Goal: Check status: Check status

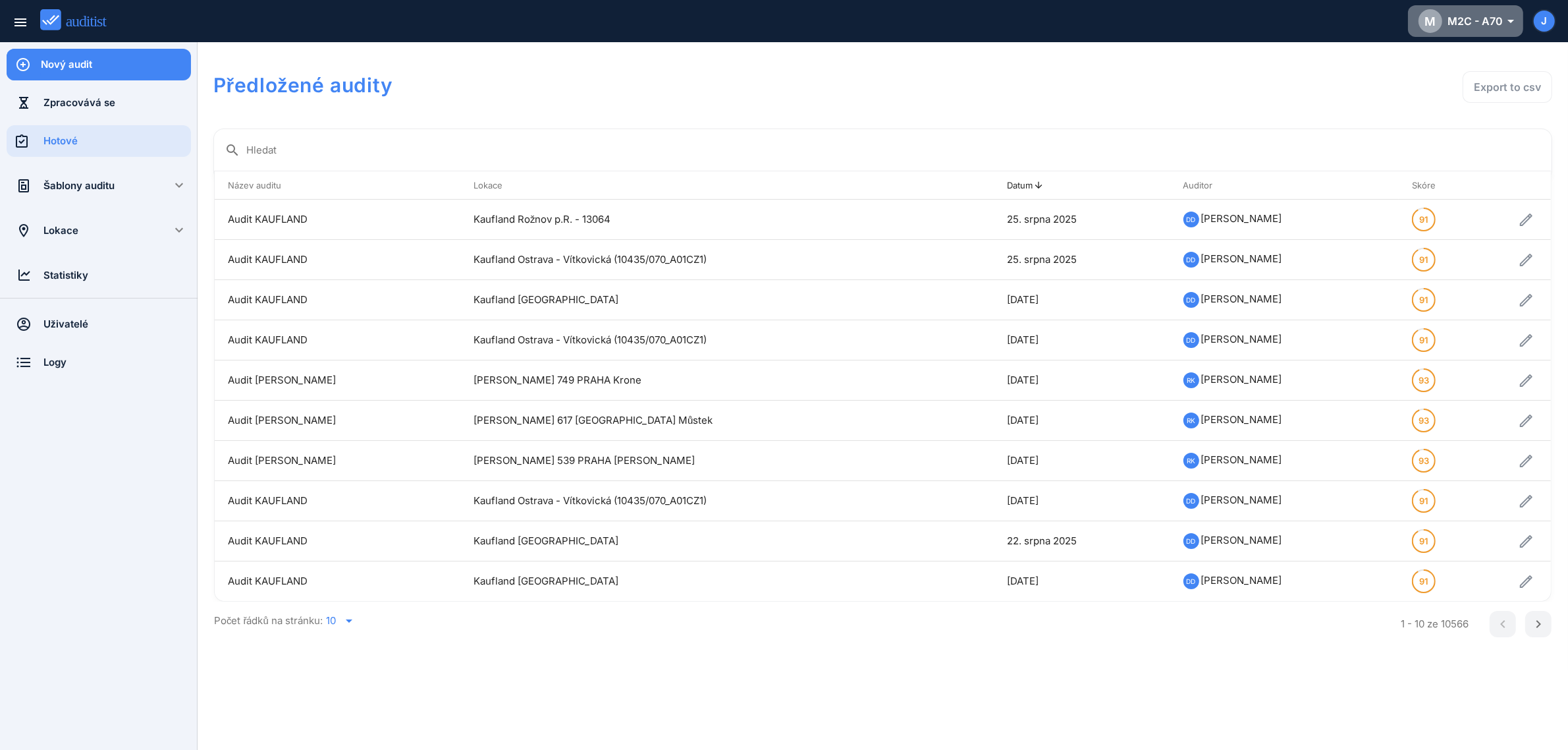
click at [1477, 20] on div "M M2C - A70 arrow_drop_down_outlined" at bounding box center [1466, 21] width 94 height 24
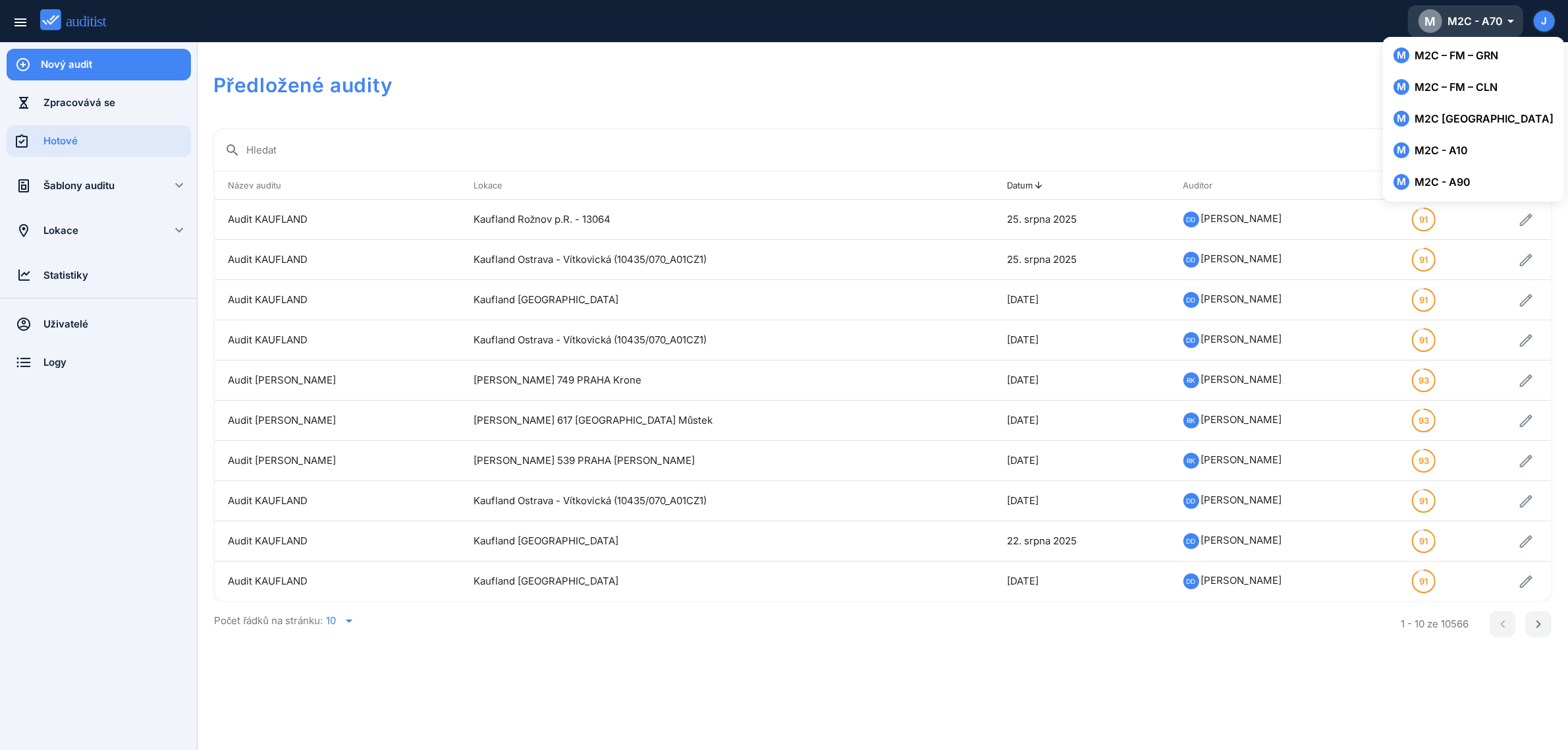
scroll to position [193, 0]
click at [1441, 177] on div "M M2C - A90" at bounding box center [1474, 181] width 160 height 16
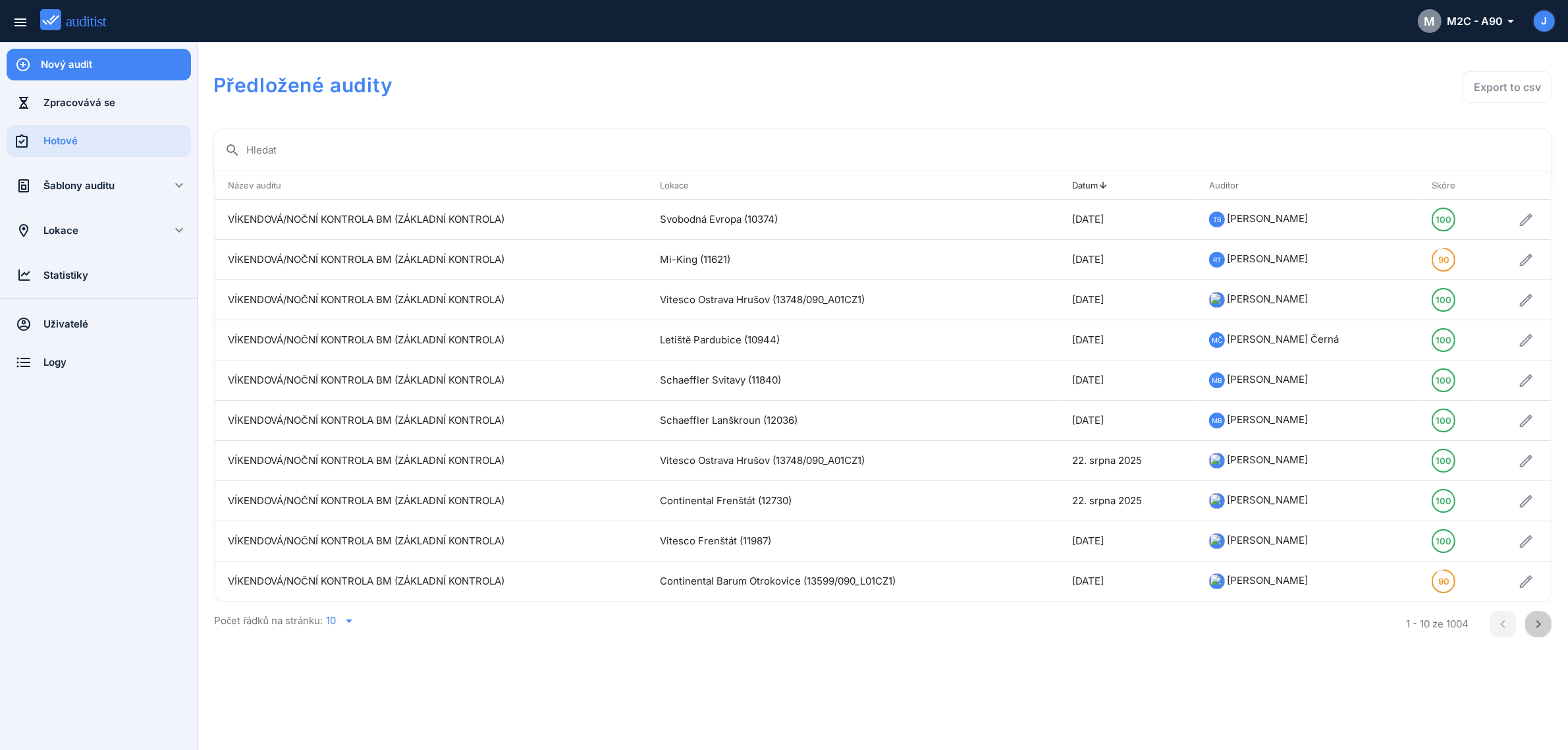
click at [1535, 625] on icon "chevron_right" at bounding box center [1539, 624] width 16 height 16
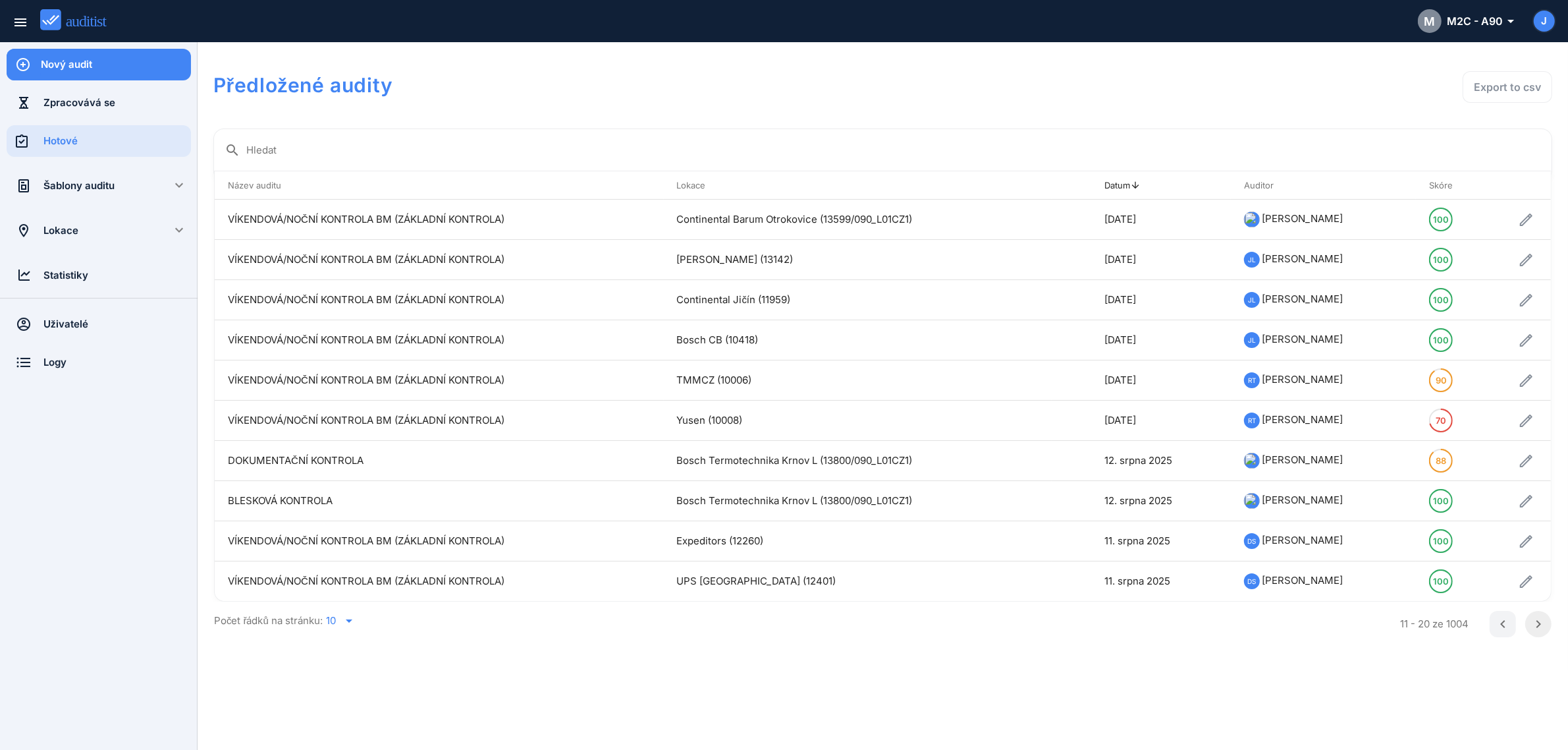
click at [1535, 627] on icon "chevron_right" at bounding box center [1539, 624] width 16 height 16
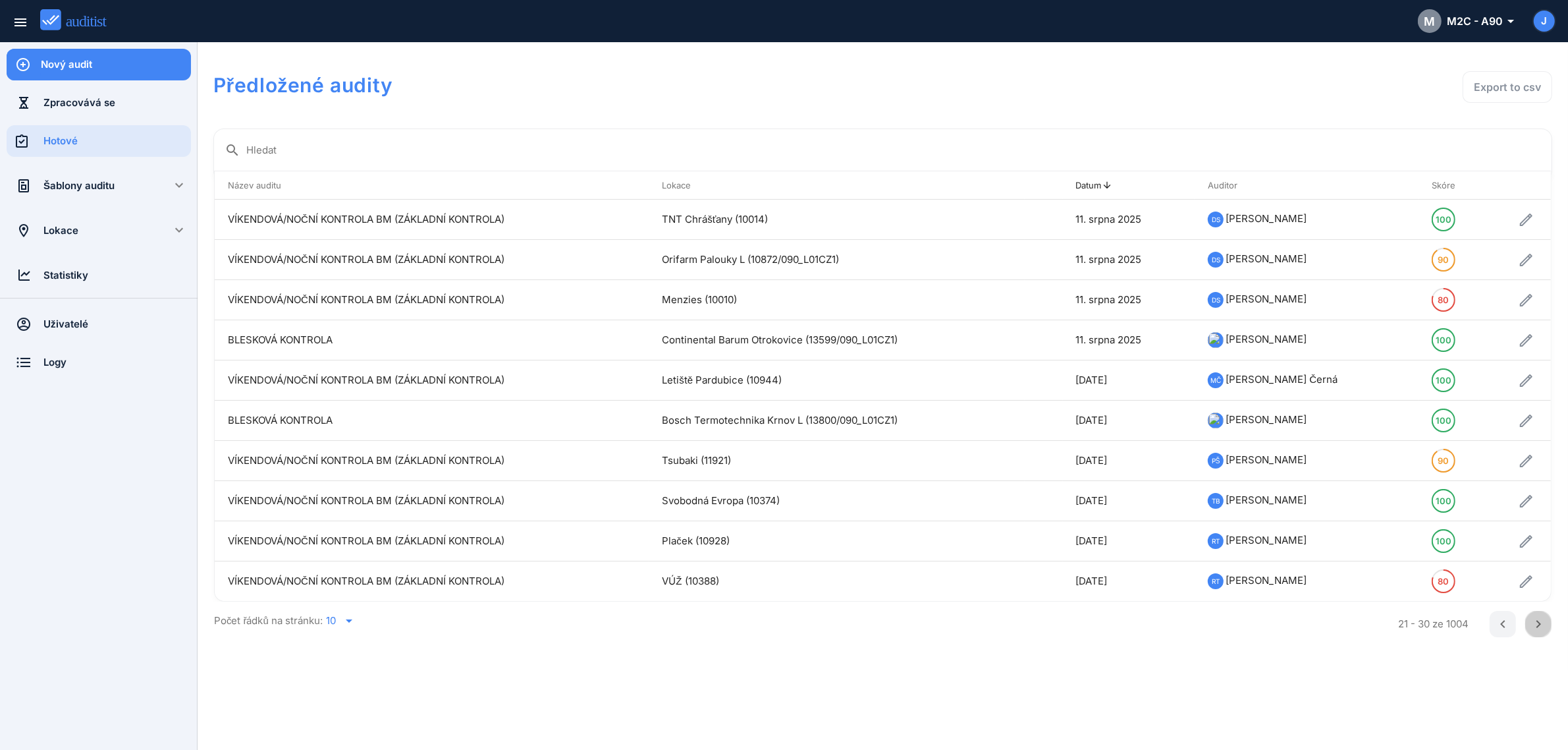
click at [1535, 627] on icon "chevron_right" at bounding box center [1539, 624] width 16 height 16
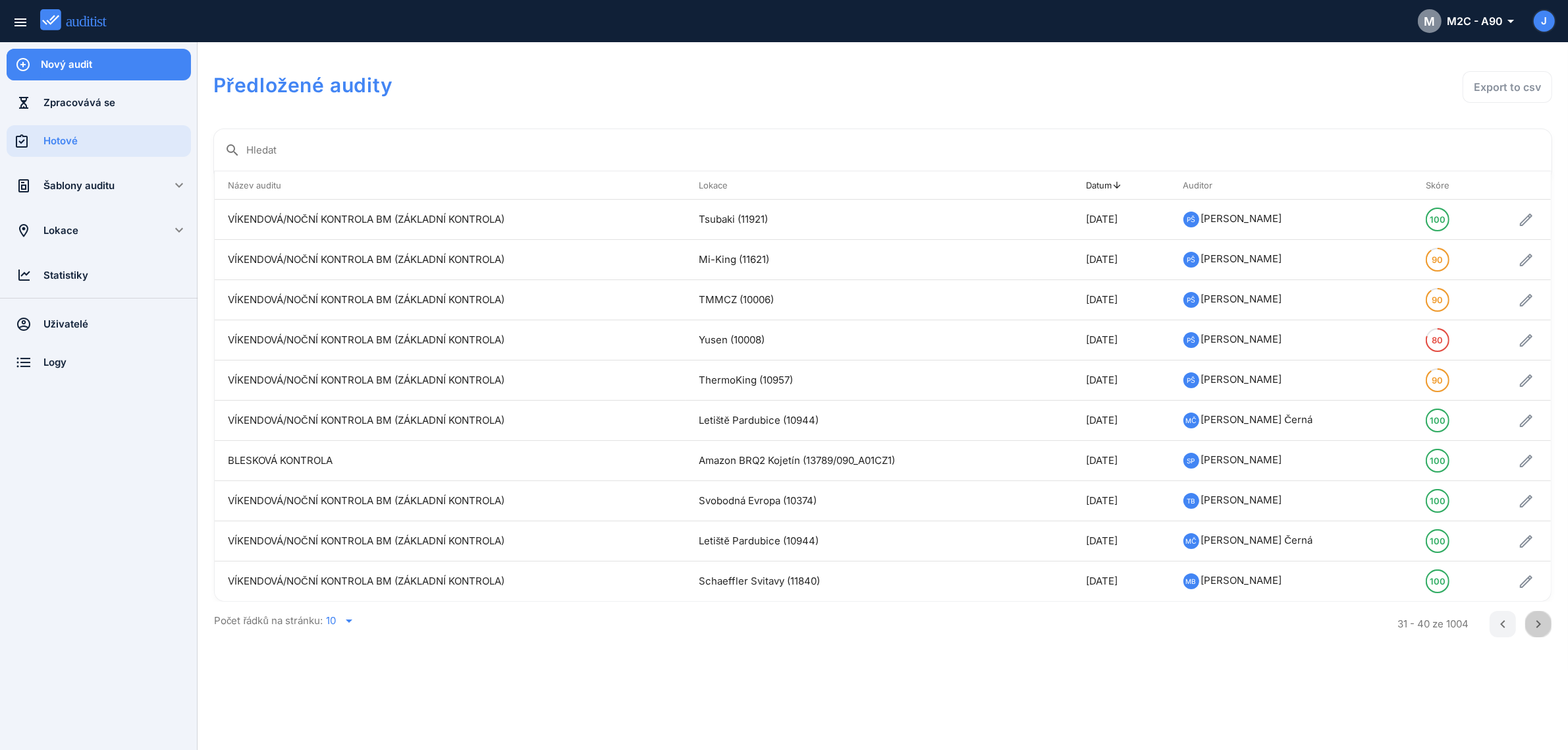
click at [1535, 627] on icon "chevron_right" at bounding box center [1539, 624] width 16 height 16
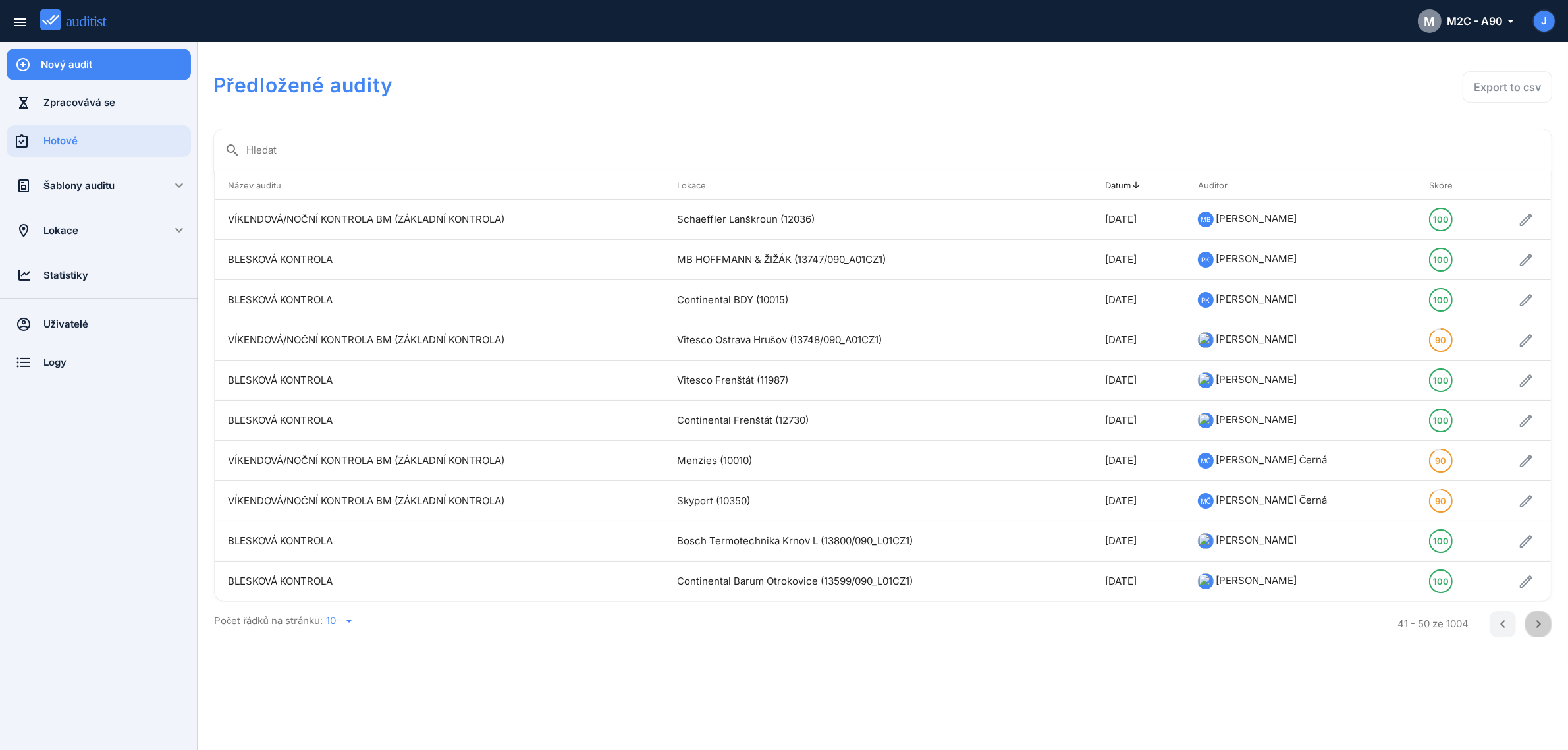
click at [1535, 628] on icon "chevron_right" at bounding box center [1539, 624] width 16 height 16
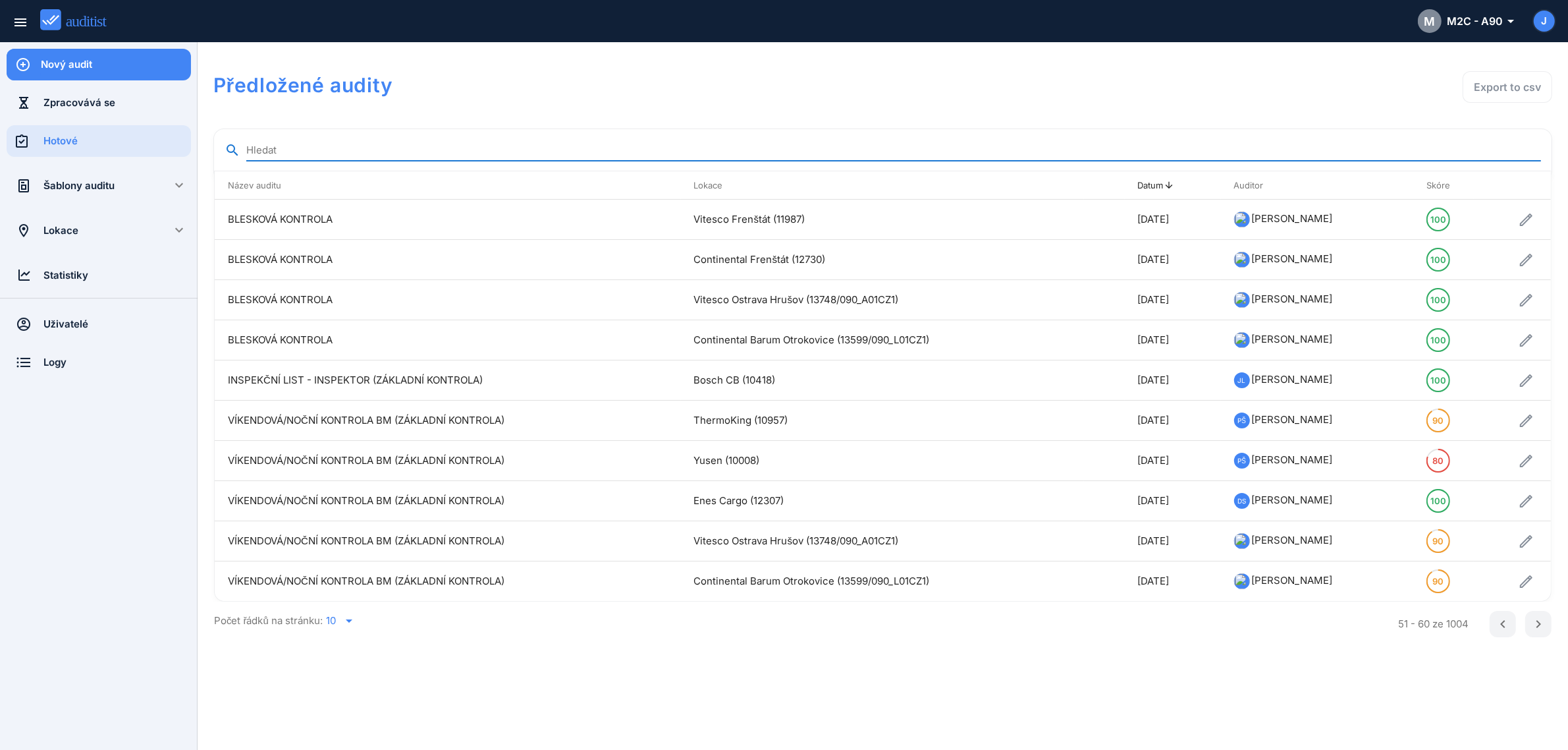
click at [299, 149] on input "Hledat" at bounding box center [893, 150] width 1295 height 21
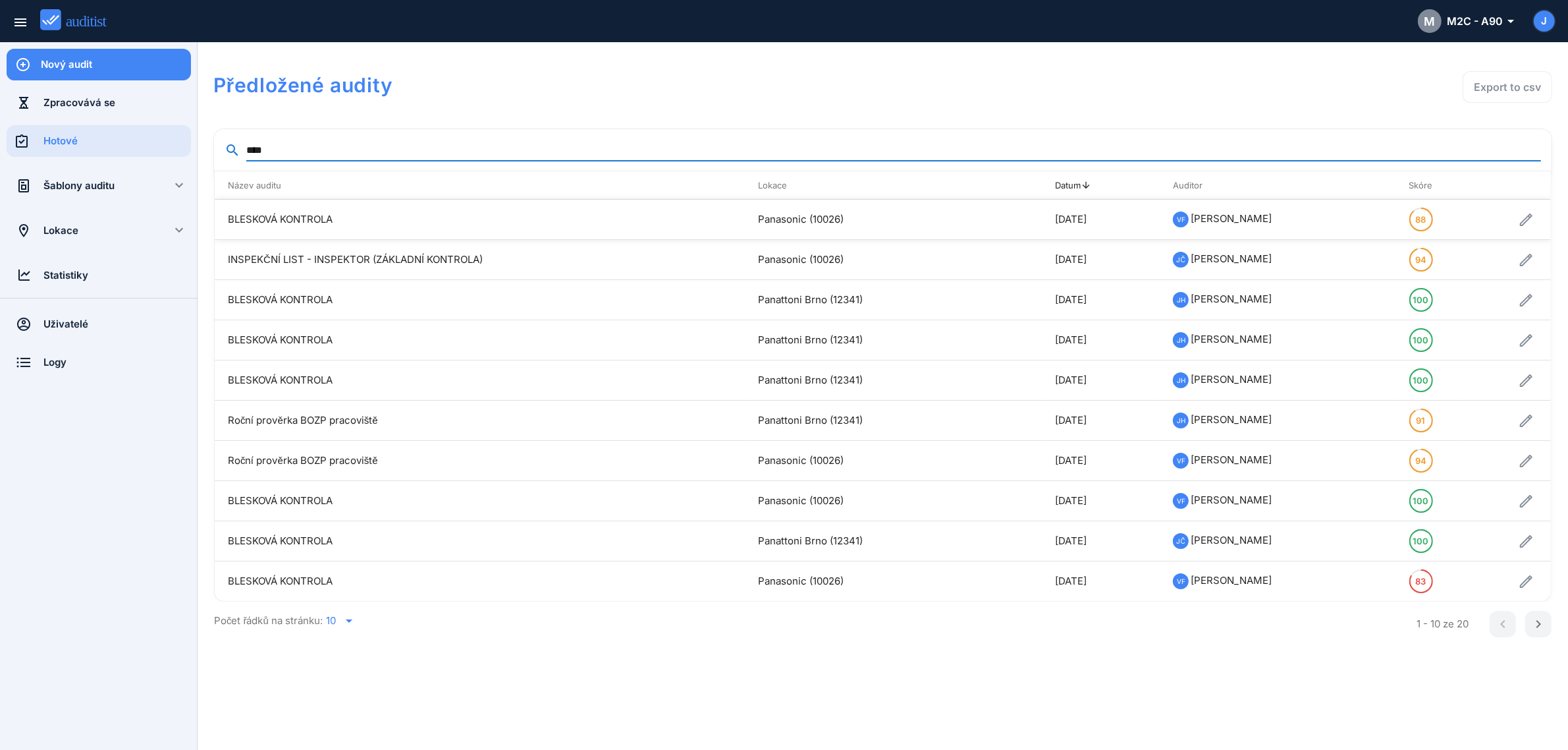
type input "****"
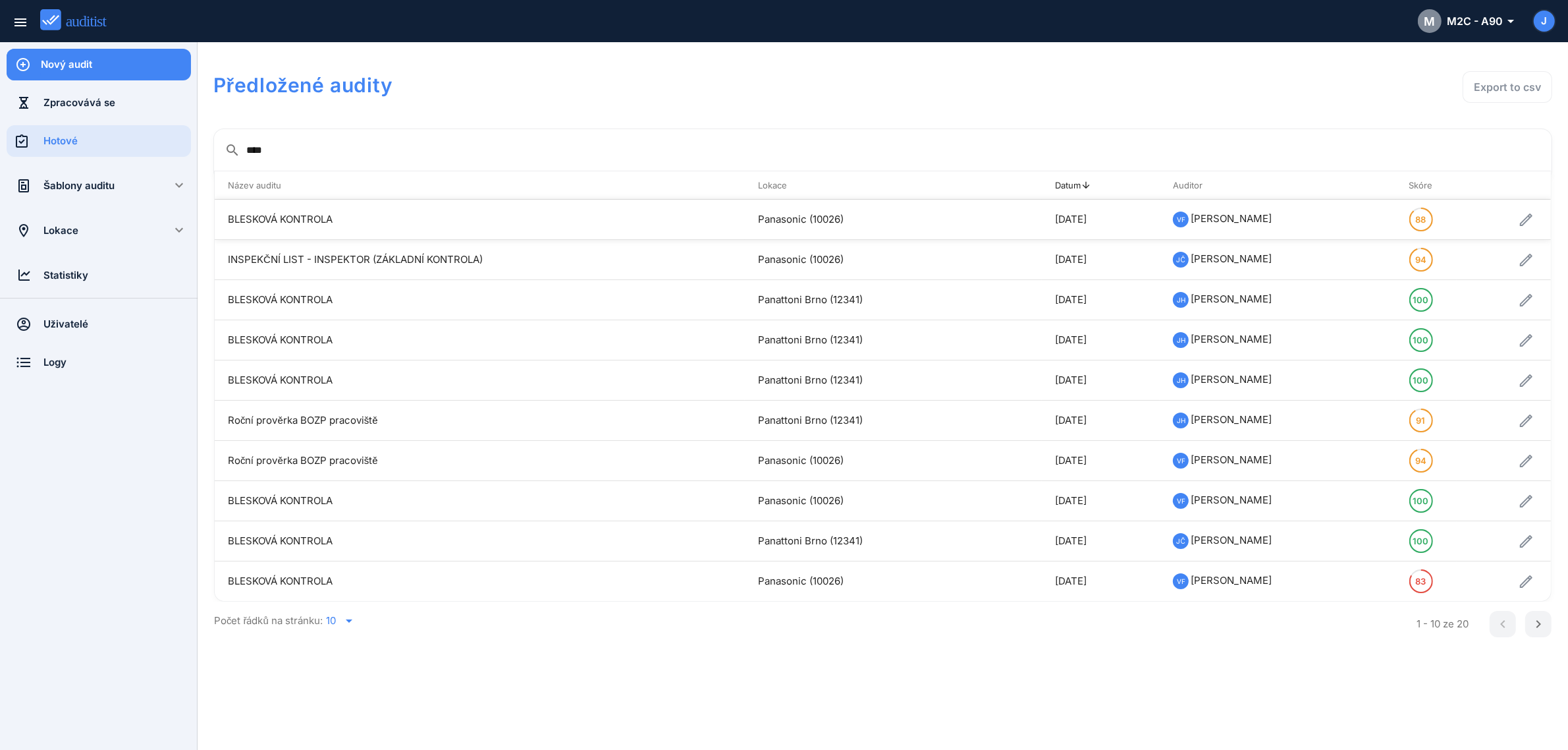
click at [1453, 232] on td "88" at bounding box center [1427, 220] width 61 height 40
